Goal: Task Accomplishment & Management: Manage account settings

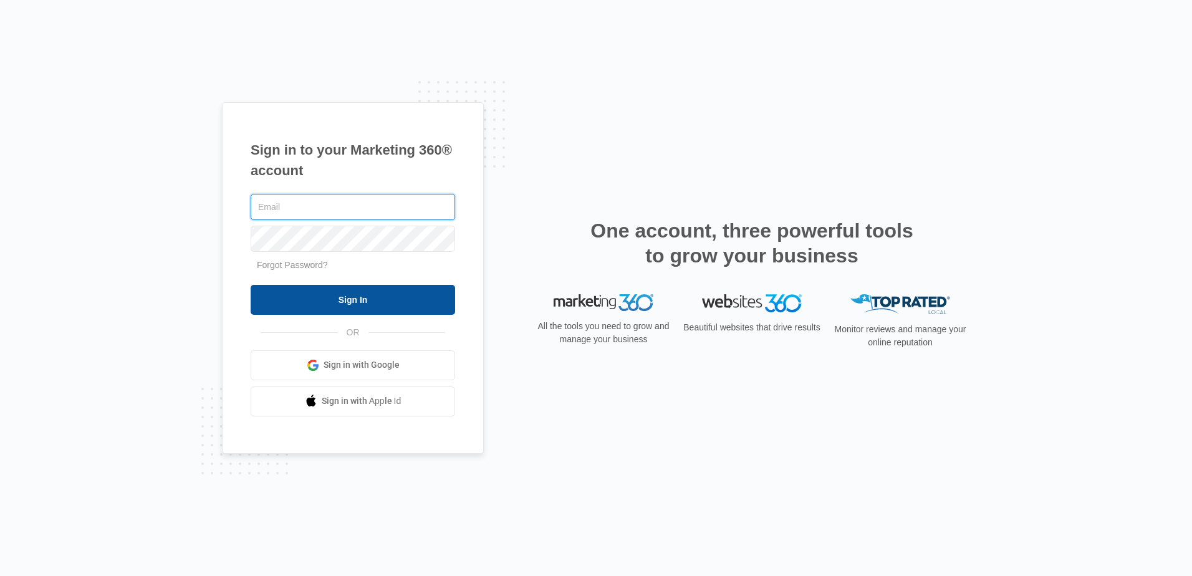
type input "[EMAIL_ADDRESS][DOMAIN_NAME]"
click at [353, 296] on input "Sign In" at bounding box center [353, 300] width 204 height 30
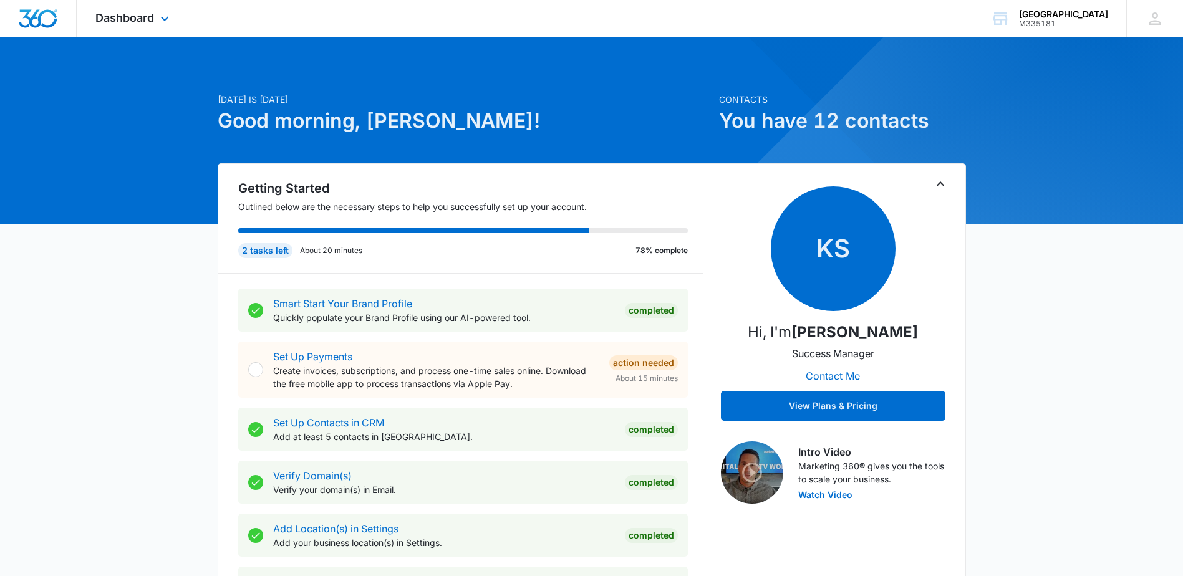
click at [123, 29] on div "Dashboard Apps Reputation Forms CRM Email Social POS Content Ads Intelligence F…" at bounding box center [134, 18] width 114 height 37
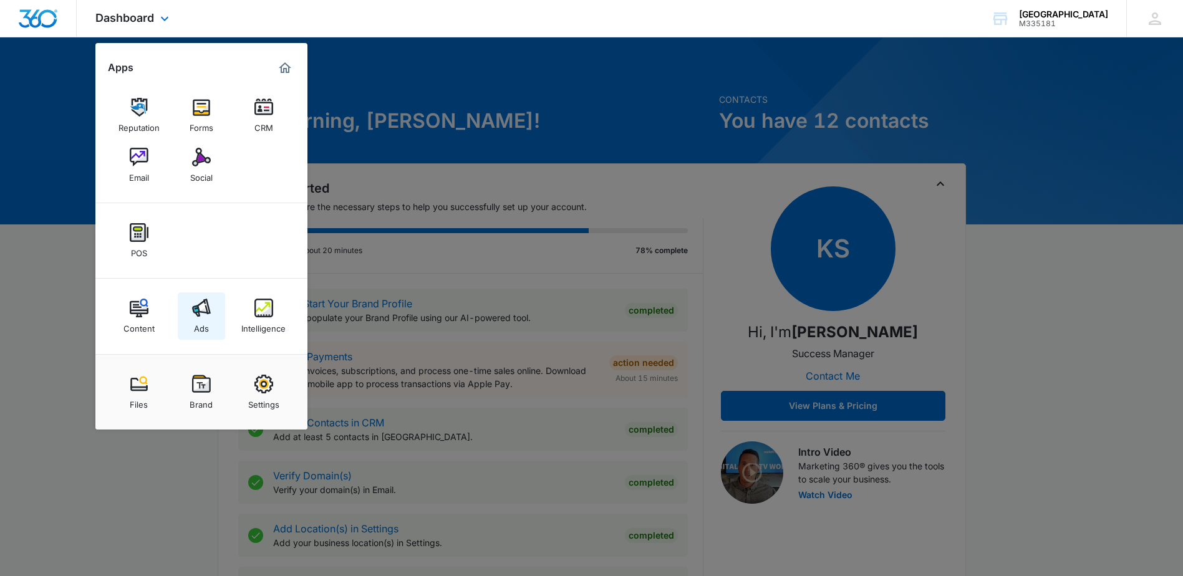
click at [199, 304] on img at bounding box center [201, 308] width 19 height 19
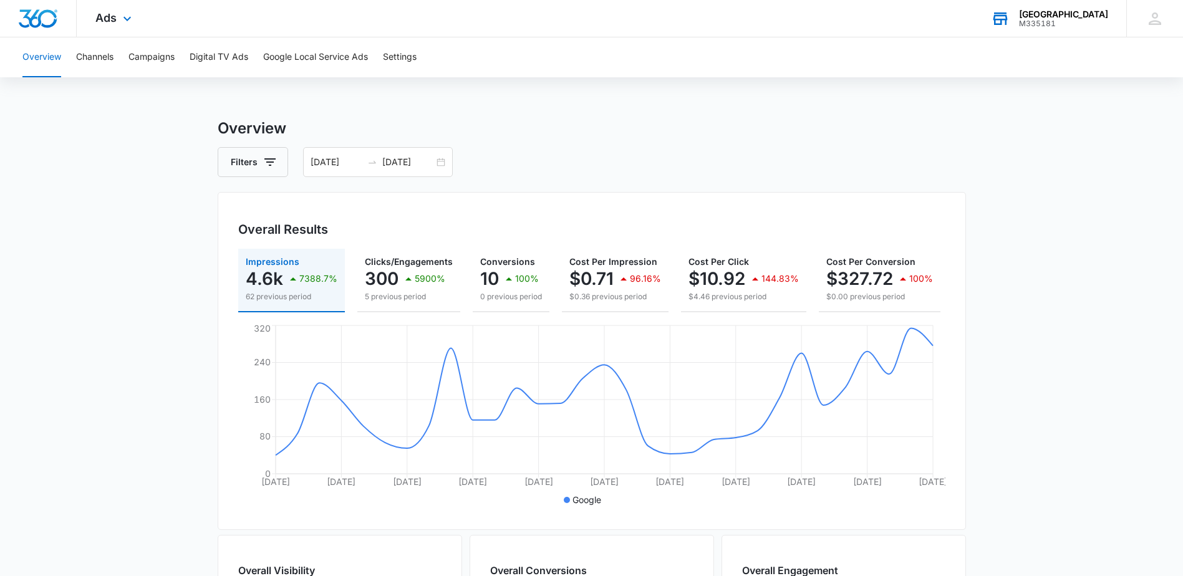
click at [1067, 20] on div "M335181" at bounding box center [1063, 23] width 89 height 9
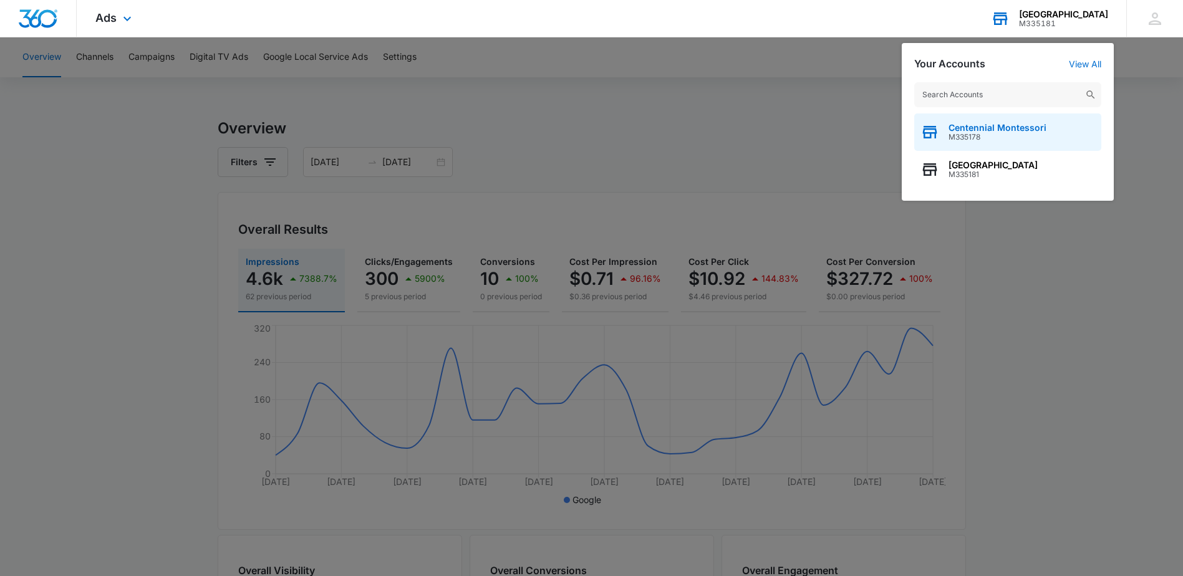
click at [976, 124] on span "Centennial Montessori" at bounding box center [997, 128] width 98 height 10
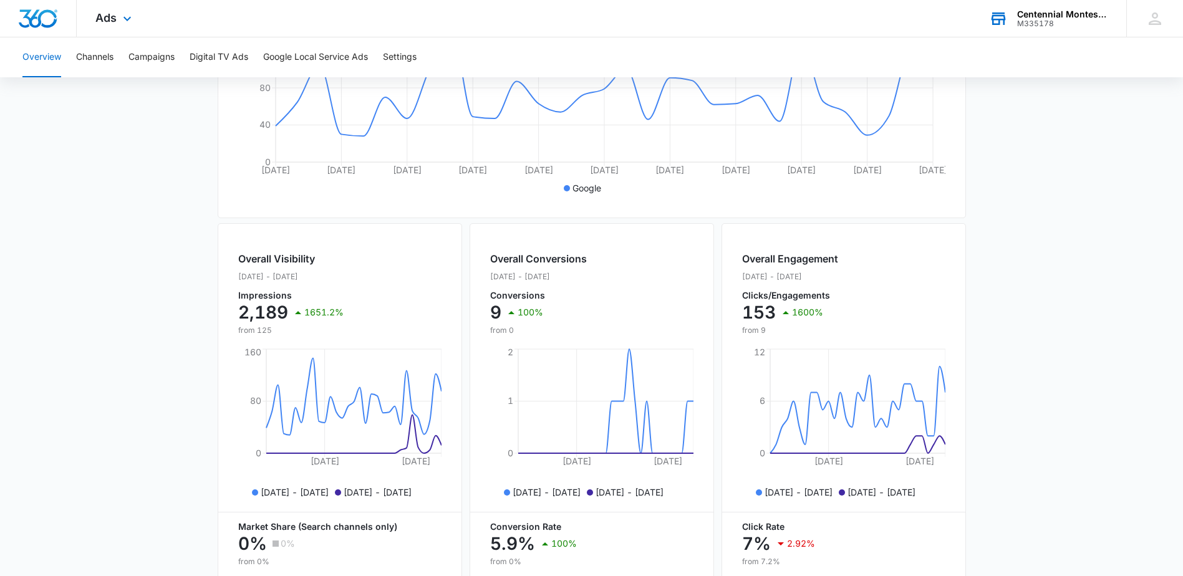
scroll to position [383, 0]
